Goal: Information Seeking & Learning: Check status

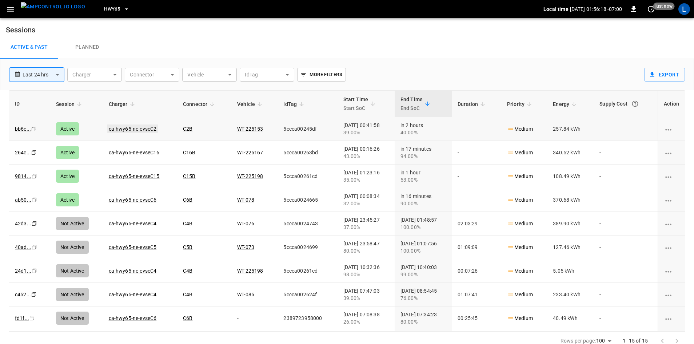
click at [145, 129] on link "ca-hwy65-ne-evseC2" at bounding box center [132, 128] width 51 height 9
click at [149, 129] on link "ca-hwy65-ne-evseC2" at bounding box center [132, 128] width 51 height 9
click at [146, 175] on link "ca-hwy65-ne-evseC15" at bounding box center [134, 176] width 54 height 9
